Goal: Task Accomplishment & Management: Manage account settings

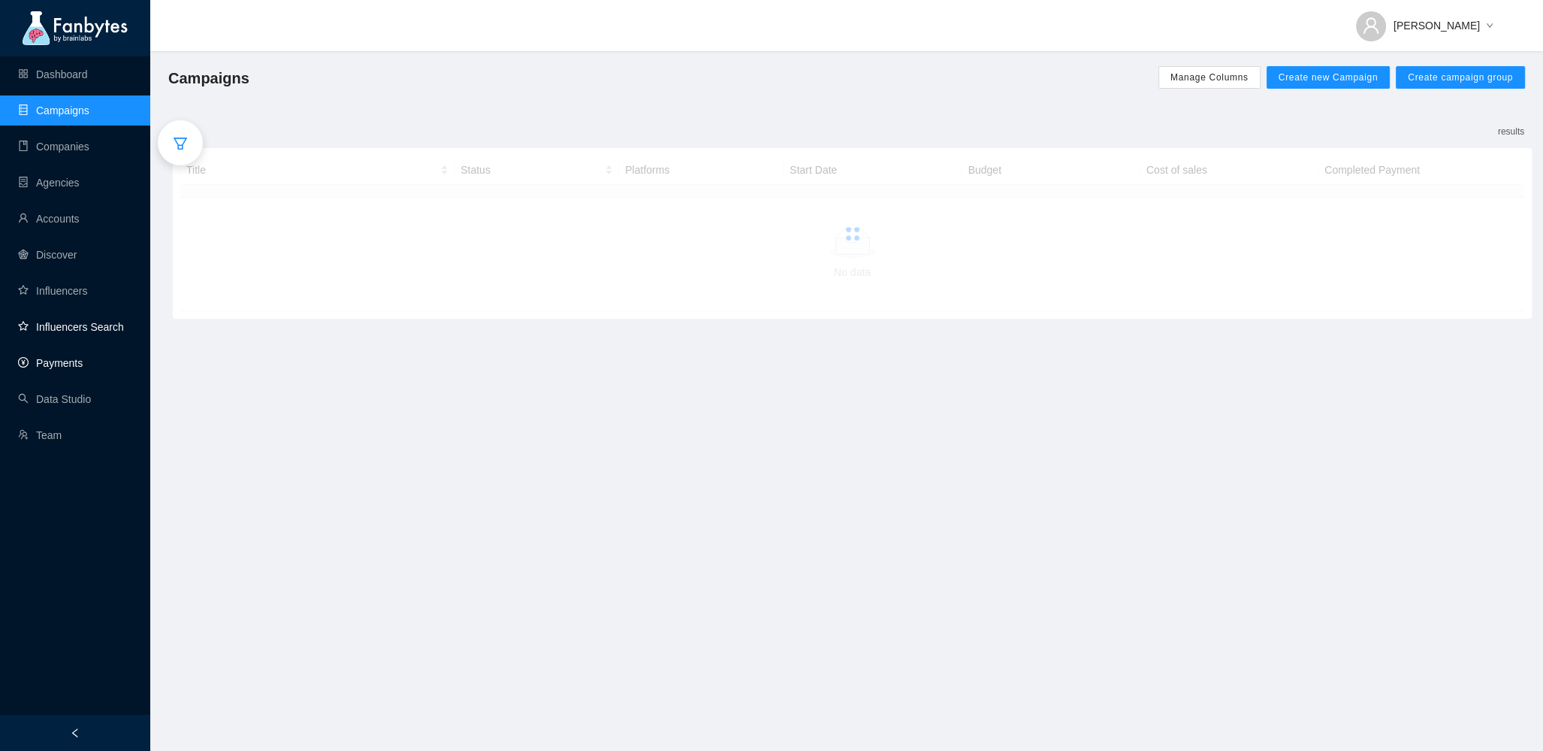
click at [59, 357] on link "Payments" at bounding box center [50, 363] width 65 height 12
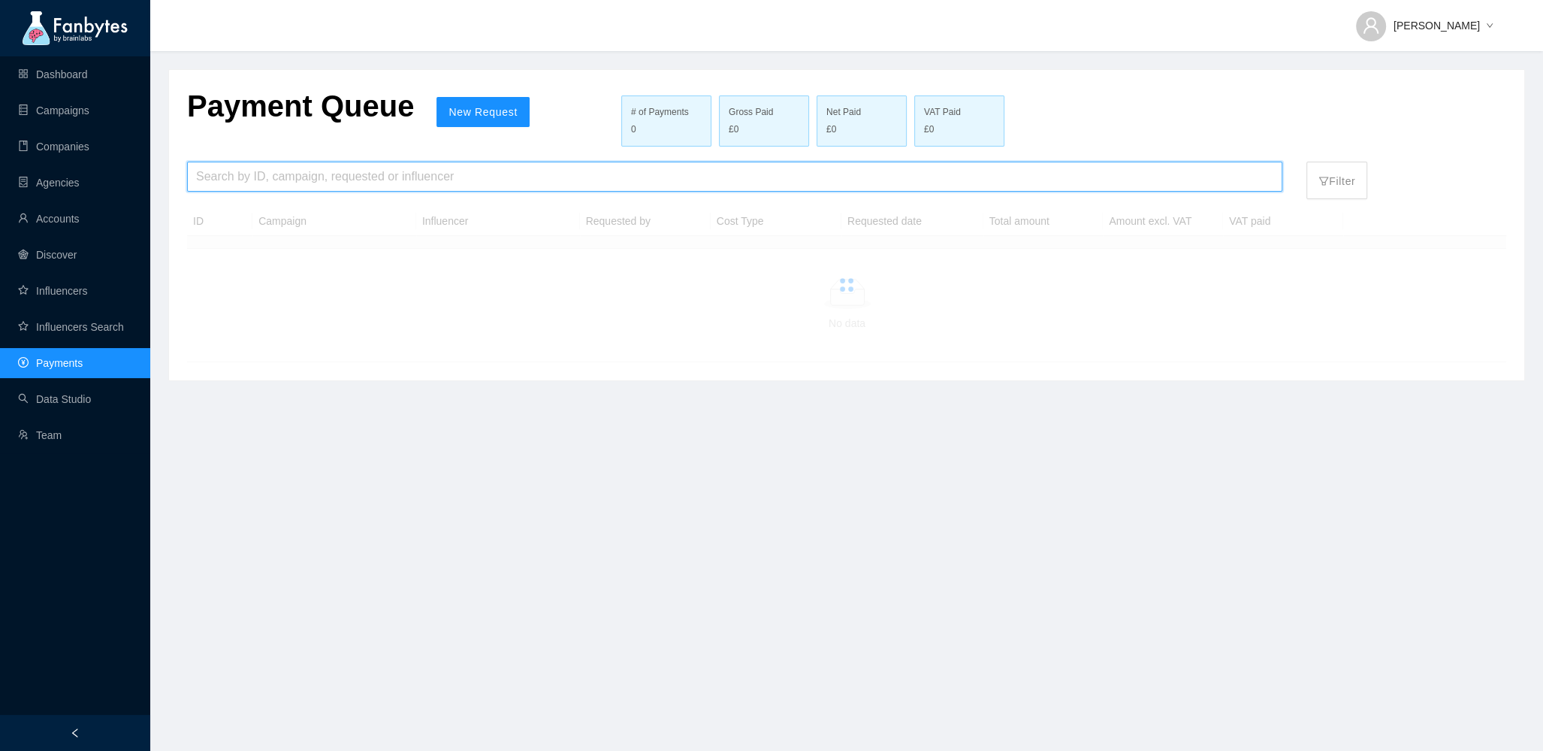
click at [274, 181] on input "search" at bounding box center [734, 176] width 1077 height 29
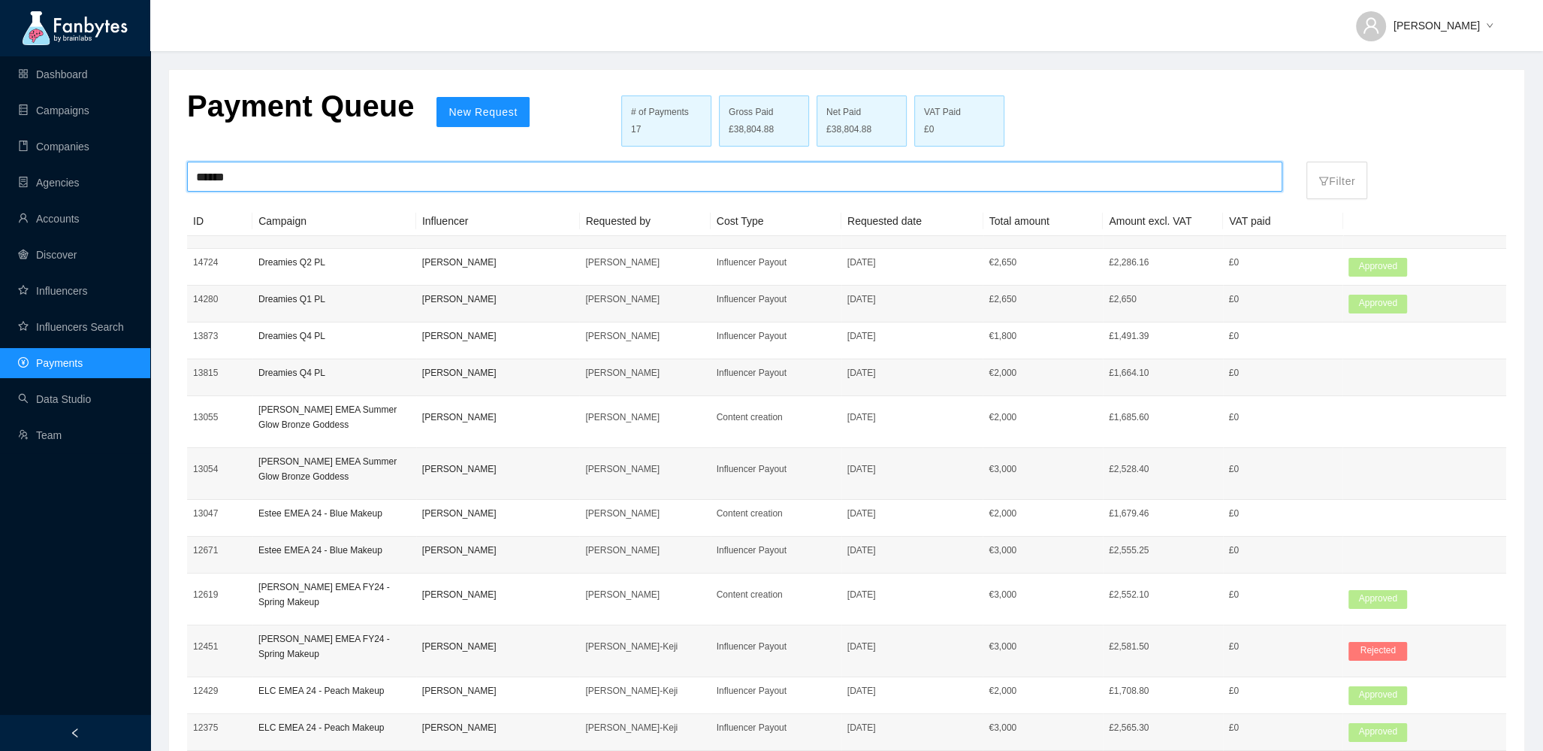
type input "******"
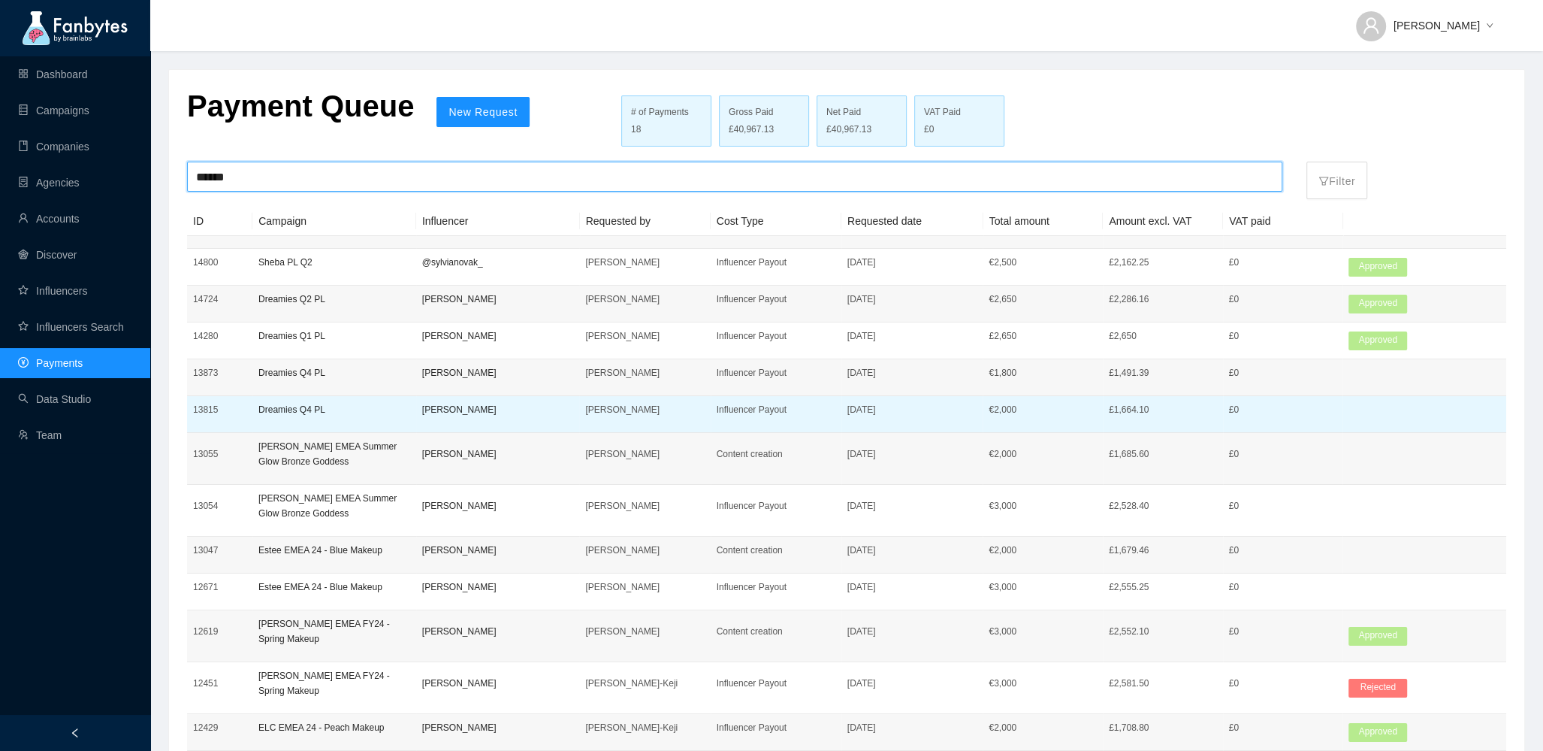
click at [350, 406] on p "Dreamies Q4 PL" at bounding box center [334, 409] width 152 height 15
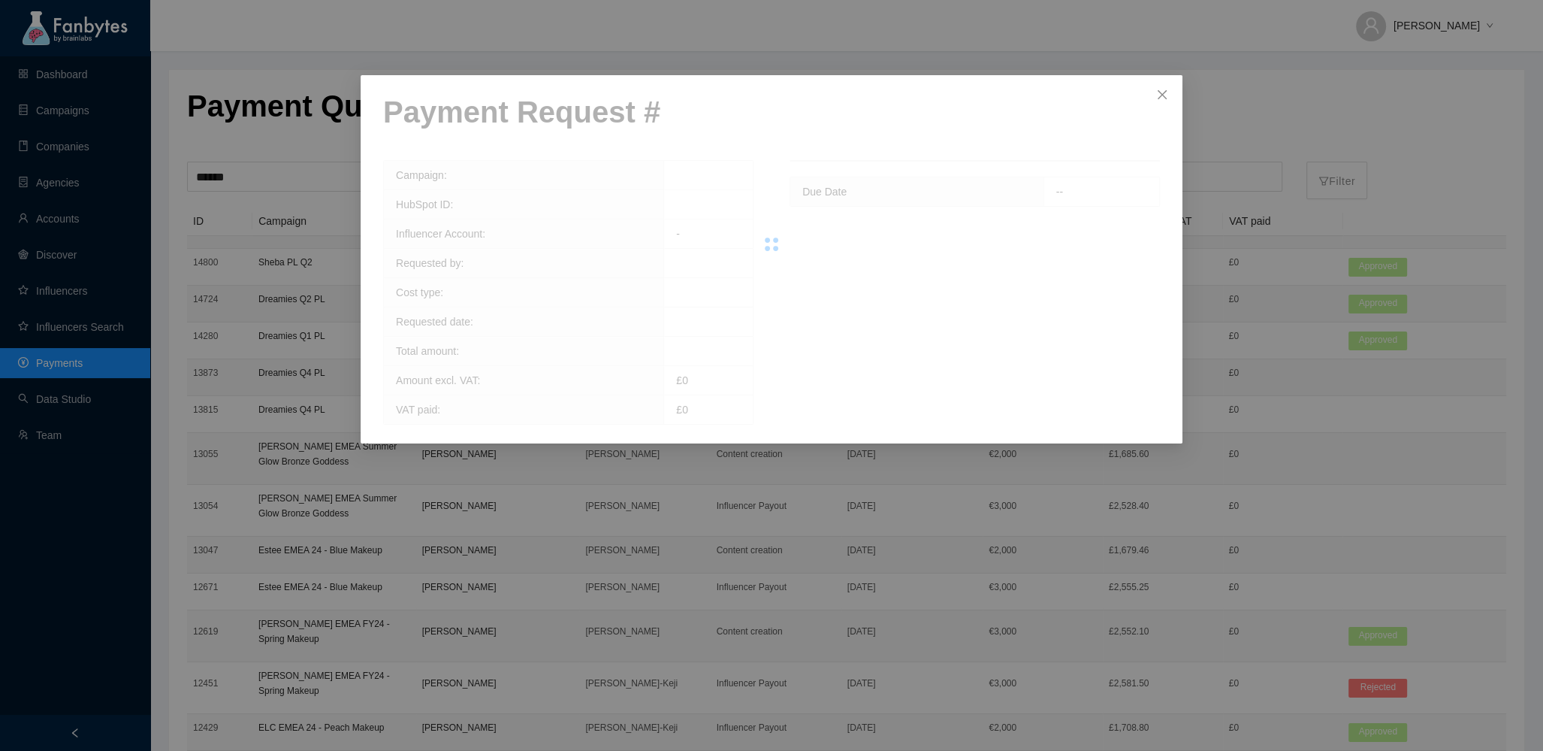
click at [657, 107] on div at bounding box center [771, 244] width 777 height 301
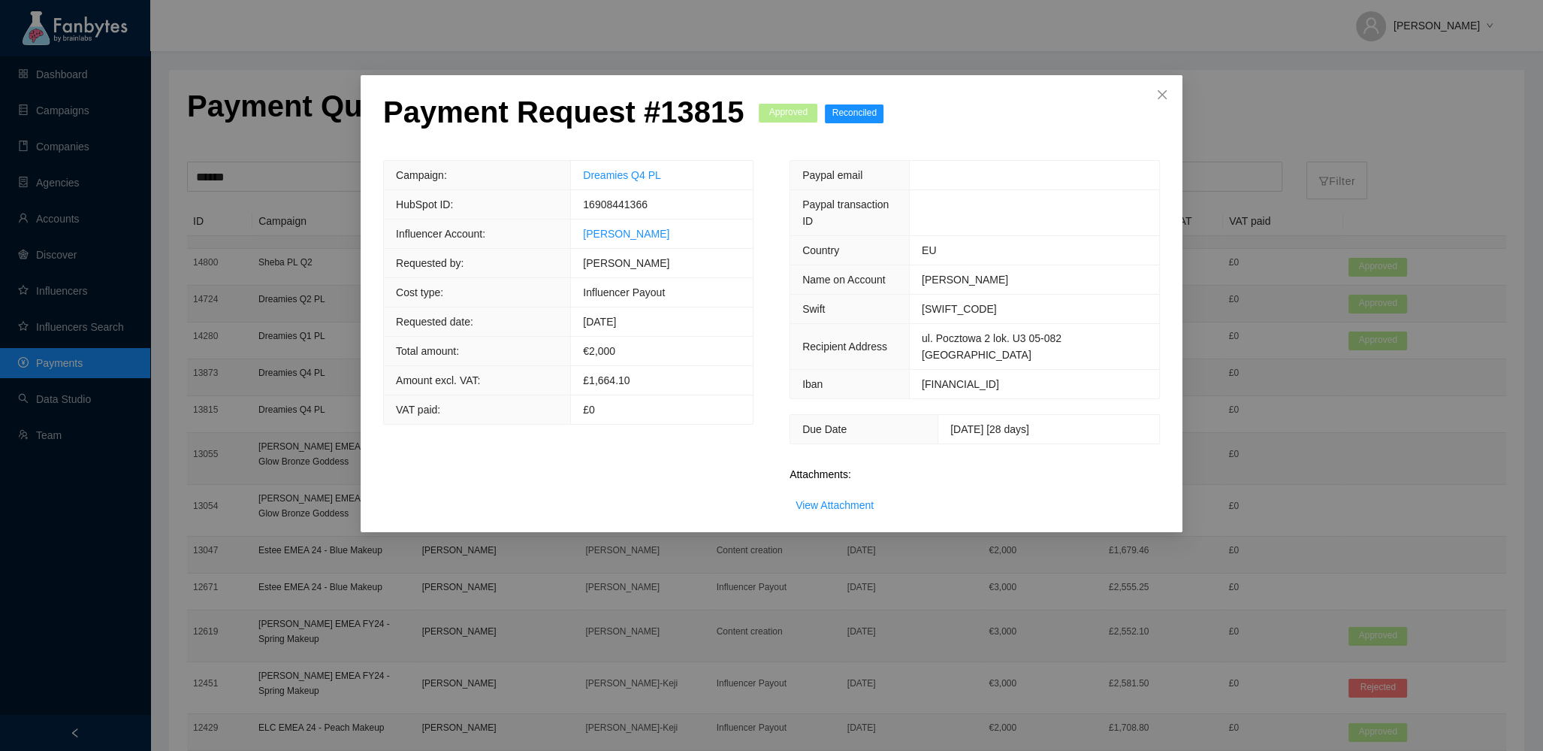
click at [703, 108] on p "Payment Request # 13815" at bounding box center [563, 112] width 361 height 36
copy p "13815"
click at [1162, 95] on icon "close" at bounding box center [1162, 94] width 9 height 9
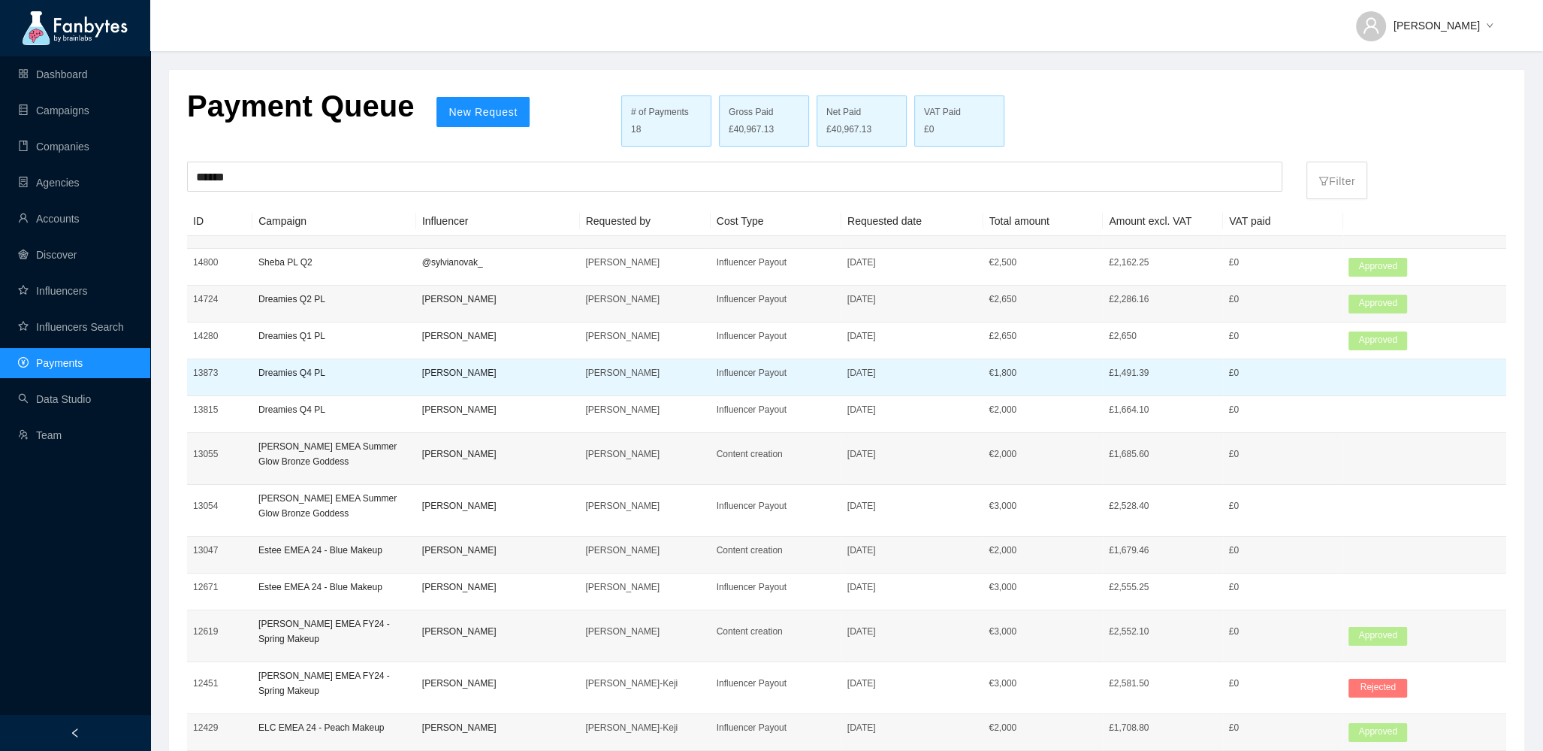
click at [379, 381] on td "Dreamies Q4 PL" at bounding box center [334, 377] width 164 height 37
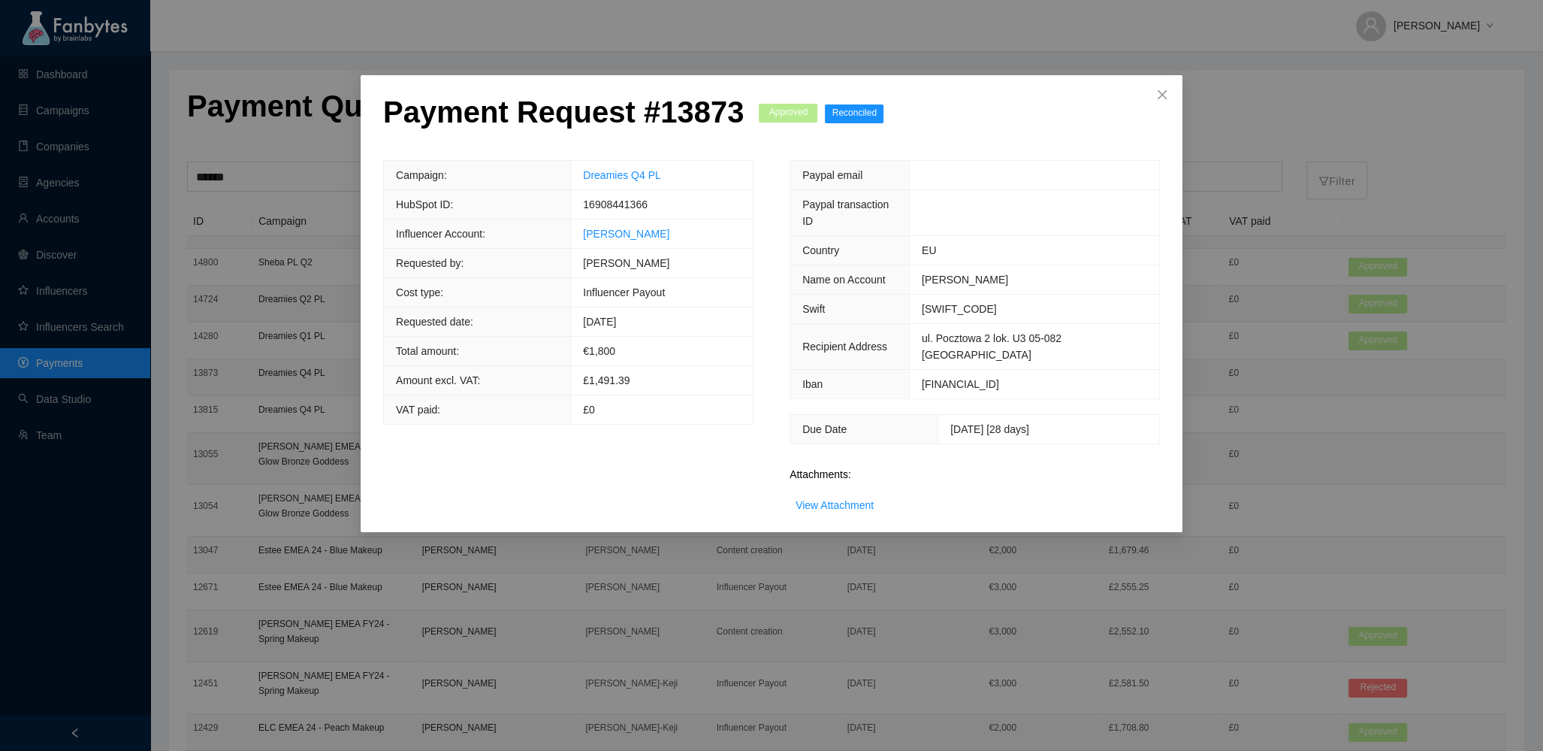
click at [697, 105] on p "Payment Request # 13873" at bounding box center [563, 112] width 361 height 36
copy p "13873"
click at [1154, 103] on span "Close" at bounding box center [1162, 95] width 41 height 41
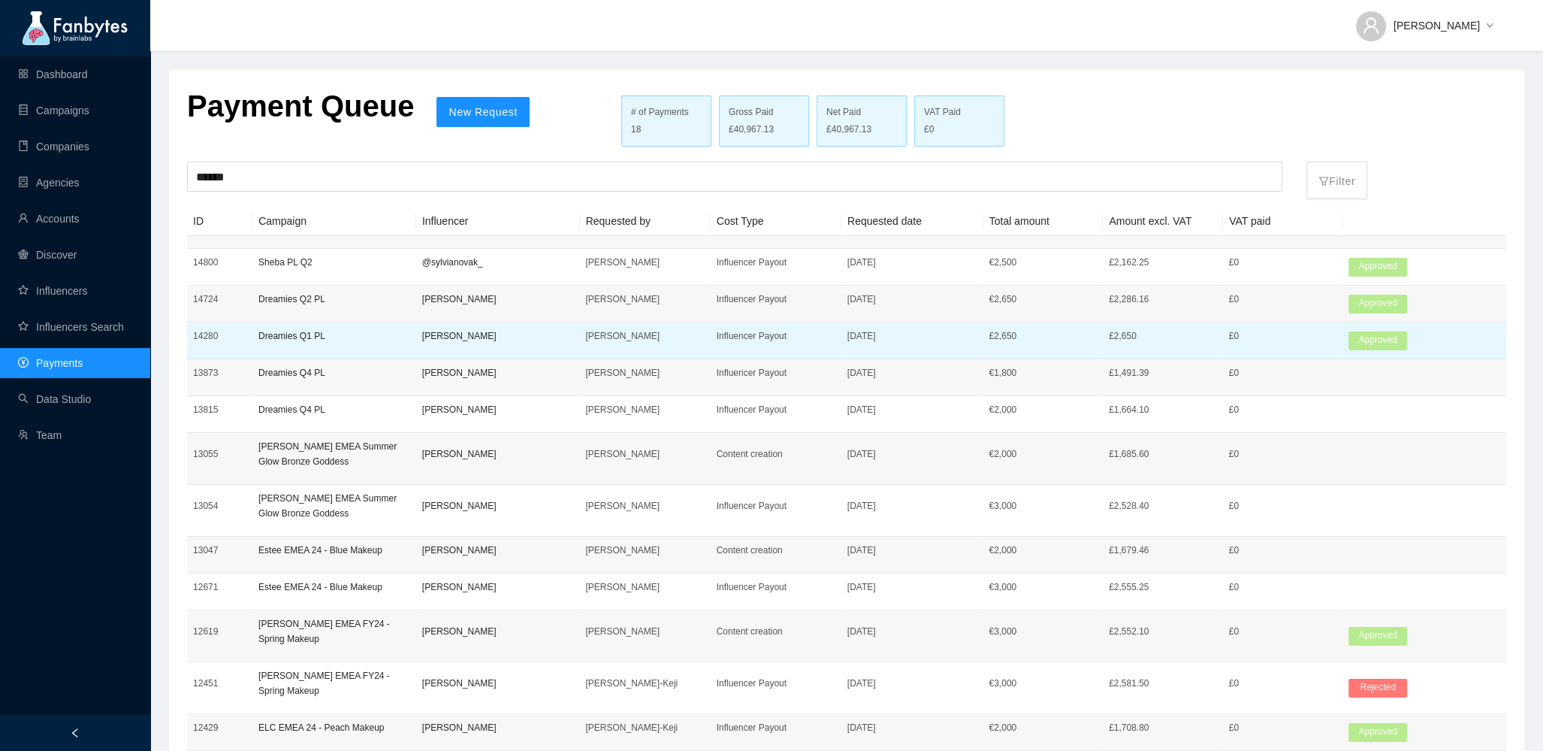
click at [348, 343] on td "Dreamies Q1 PL" at bounding box center [334, 340] width 164 height 37
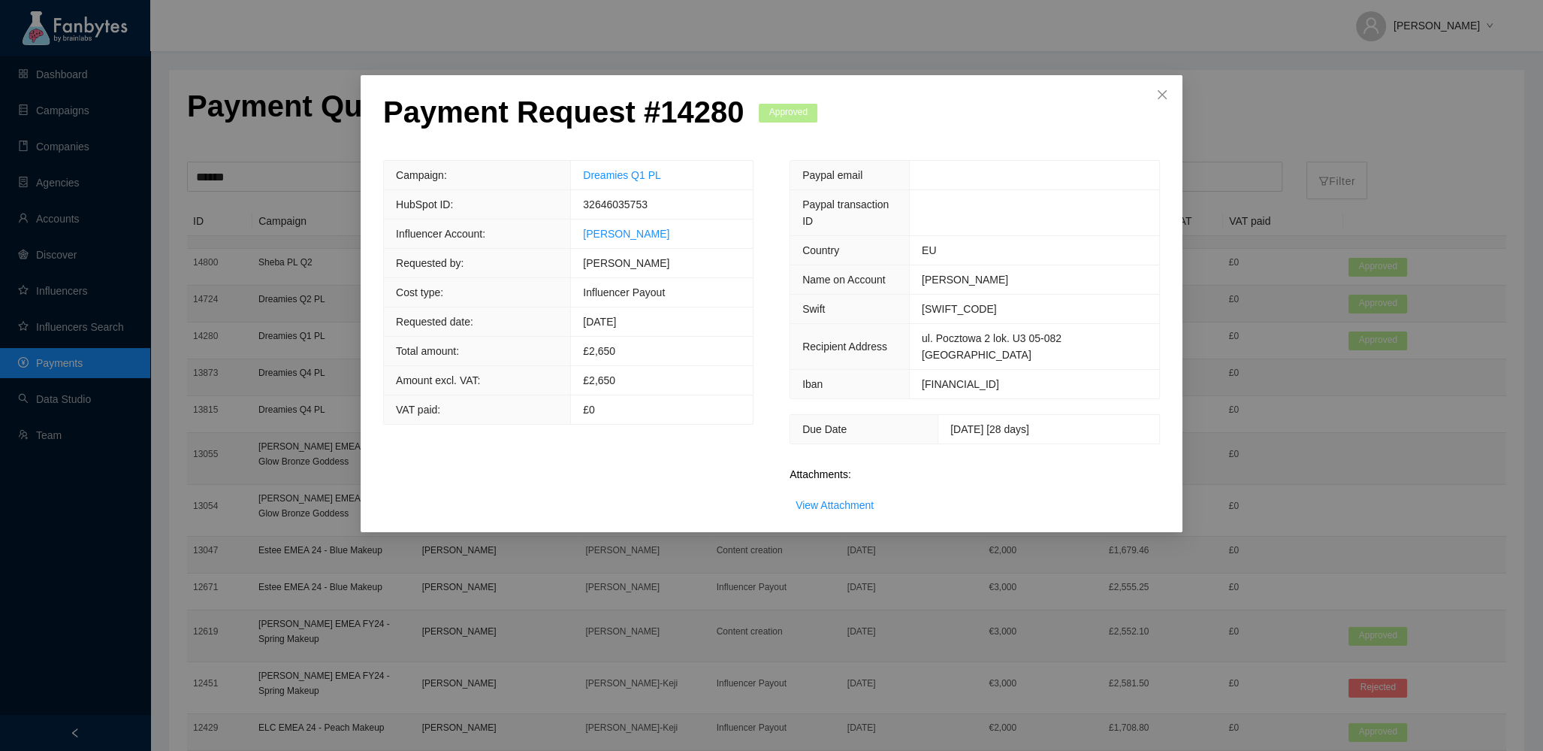
click at [697, 98] on p "Payment Request # 14280" at bounding box center [563, 112] width 361 height 36
copy p "14280"
click at [1168, 93] on span "Close" at bounding box center [1162, 95] width 41 height 41
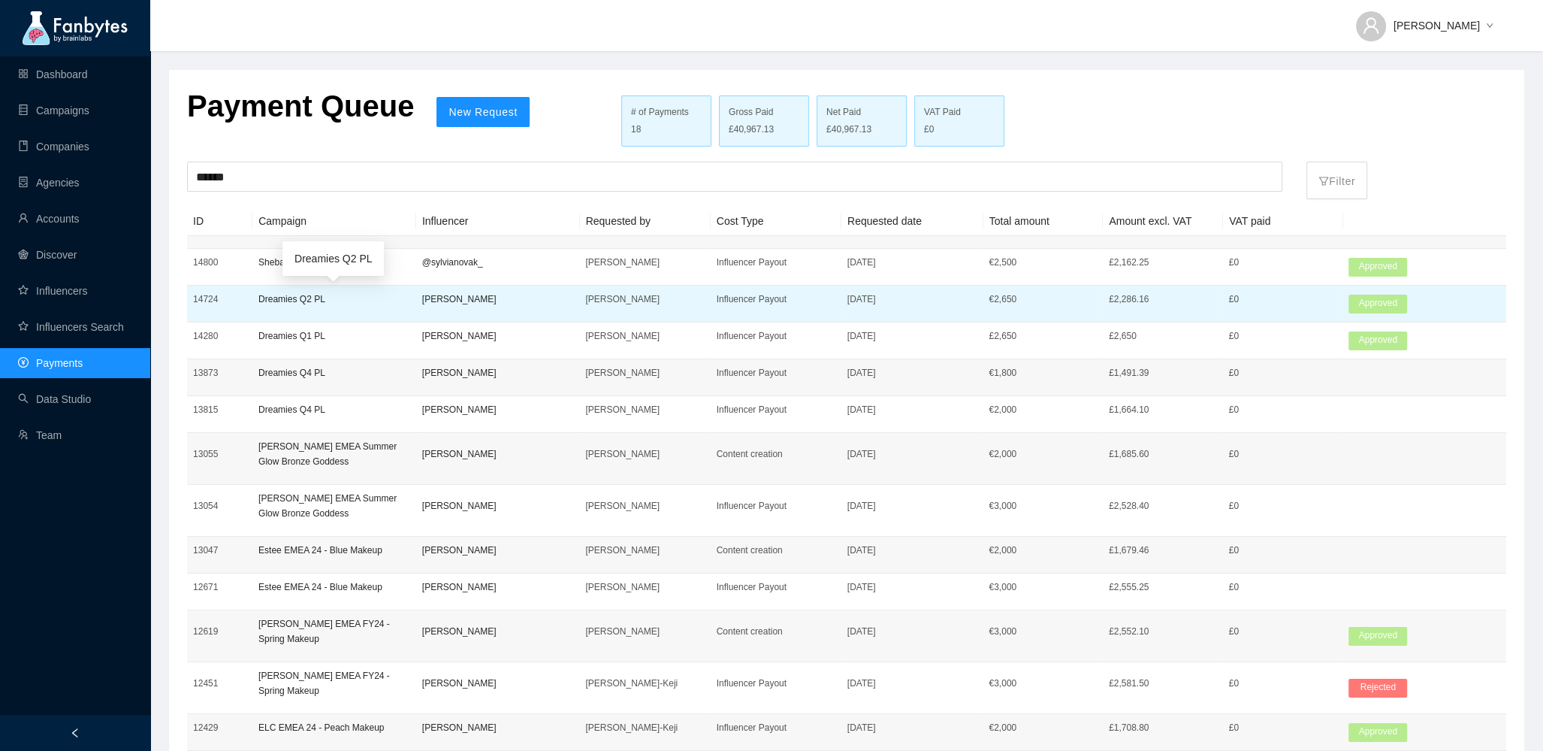
click at [316, 301] on p "Dreamies Q2 PL" at bounding box center [334, 299] width 152 height 15
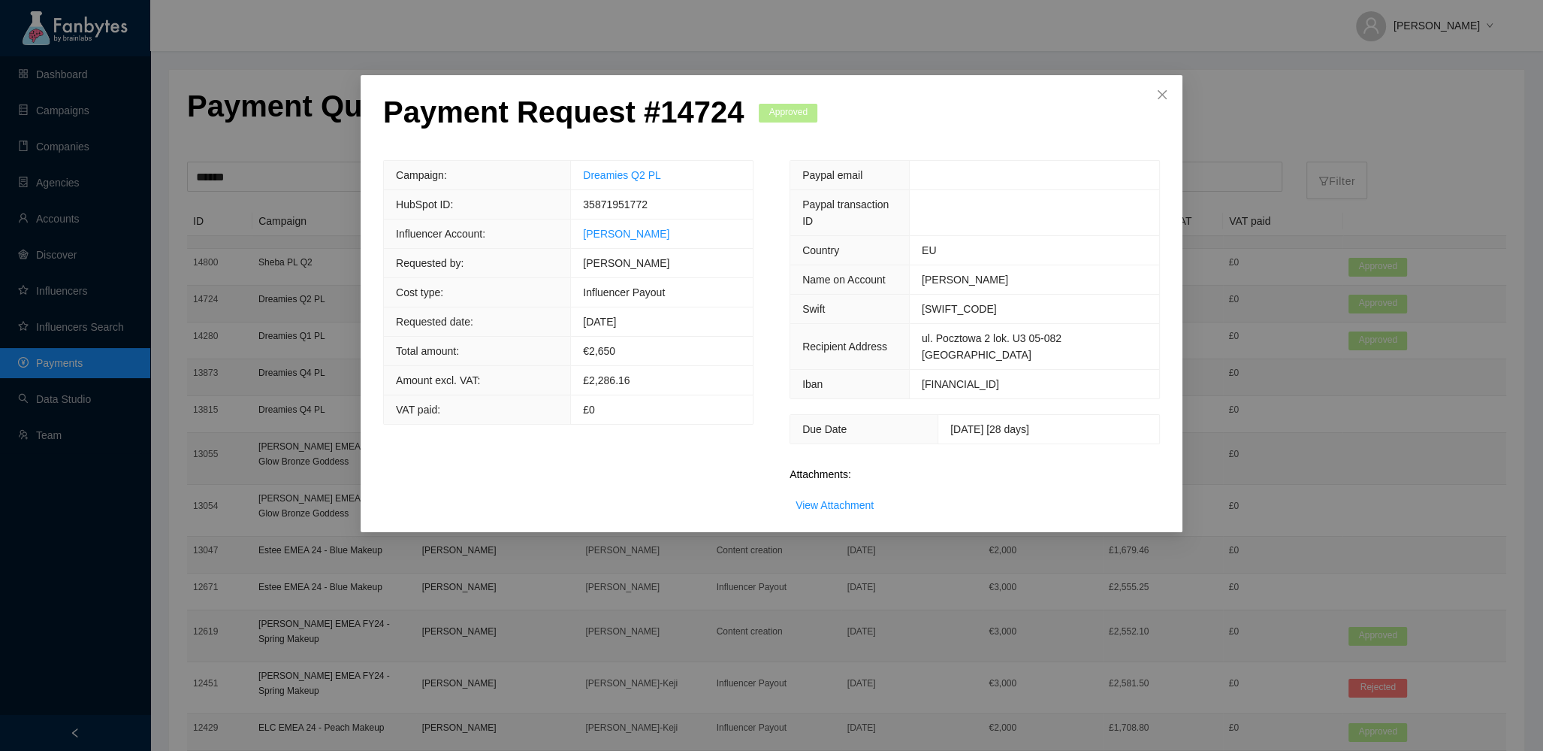
click at [608, 317] on span "[DATE]" at bounding box center [599, 322] width 33 height 12
click at [610, 324] on span "[DATE]" at bounding box center [599, 322] width 33 height 12
copy span "[DATE]"
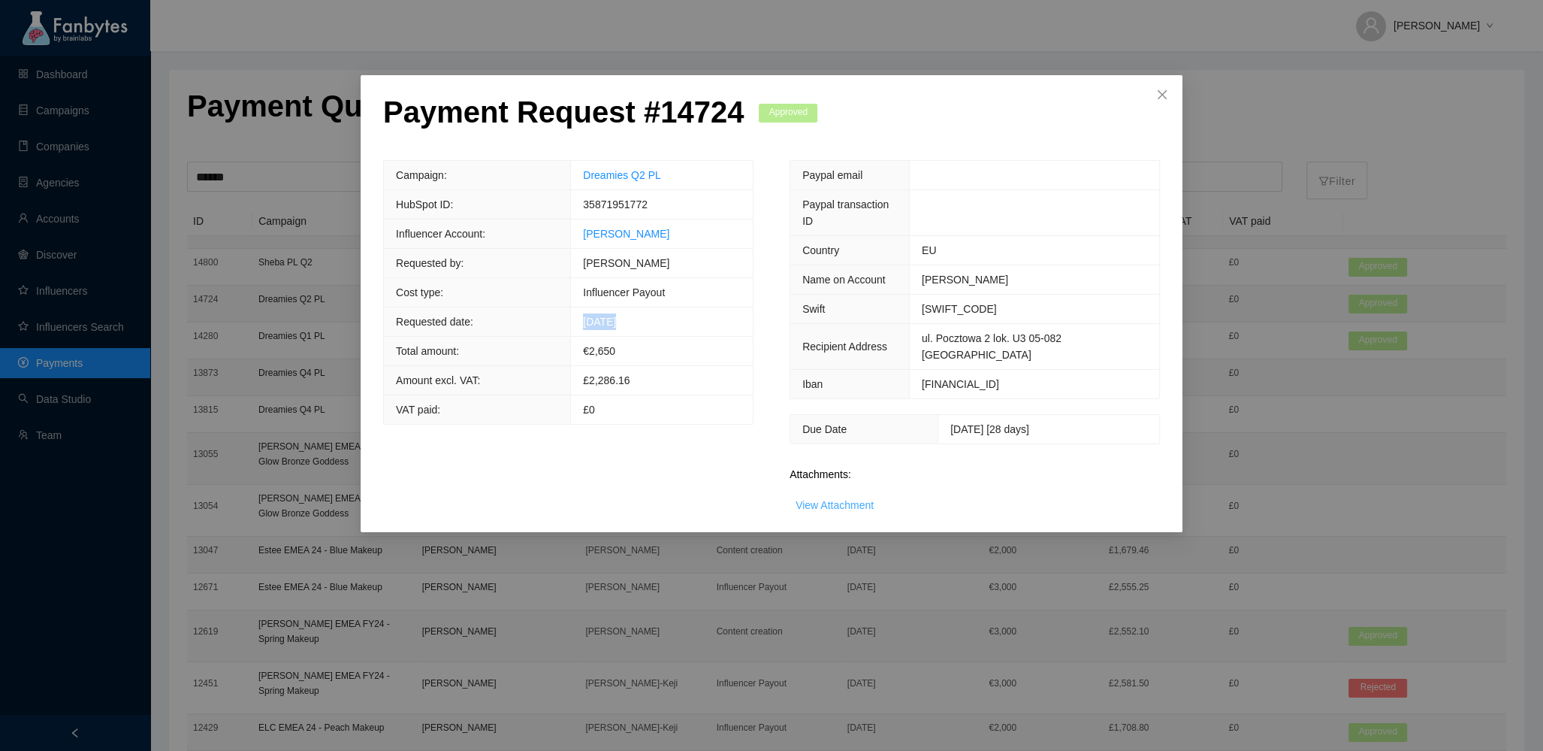
click at [852, 499] on link "View Attachment" at bounding box center [835, 505] width 78 height 12
click at [1159, 98] on icon "close" at bounding box center [1162, 94] width 9 height 9
